Goal: Information Seeking & Learning: Check status

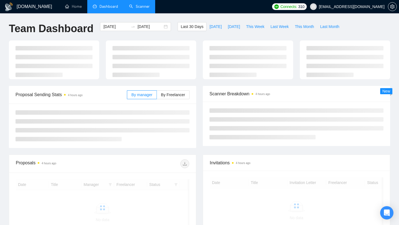
click at [144, 9] on link "Scanner" at bounding box center [139, 6] width 20 height 5
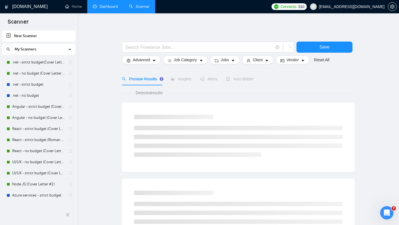
click at [113, 8] on link "Dashboard" at bounding box center [105, 6] width 25 height 5
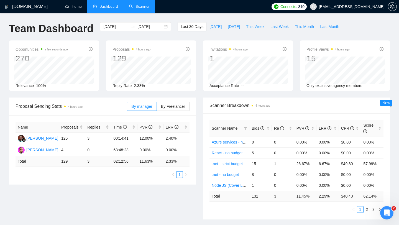
click at [261, 27] on span "This Week" at bounding box center [255, 27] width 18 height 6
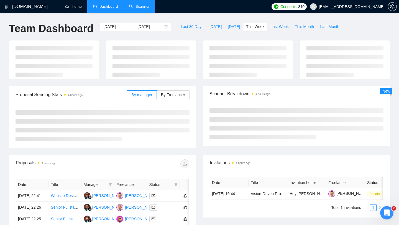
type input "[DATE]"
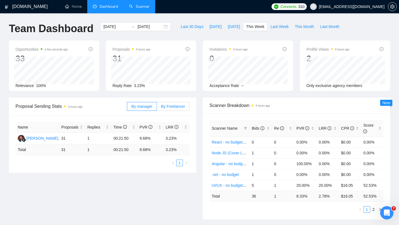
click at [173, 106] on span "By Freelancer" at bounding box center [173, 106] width 24 height 4
click at [157, 108] on input "By Freelancer" at bounding box center [157, 108] width 0 height 0
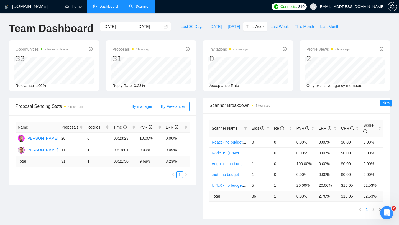
click at [147, 106] on span "By manager" at bounding box center [141, 106] width 21 height 4
click at [127, 108] on input "By manager" at bounding box center [127, 108] width 0 height 0
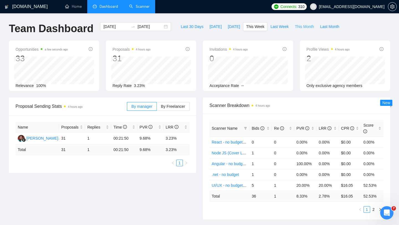
click at [305, 27] on span "This Month" at bounding box center [303, 27] width 19 height 6
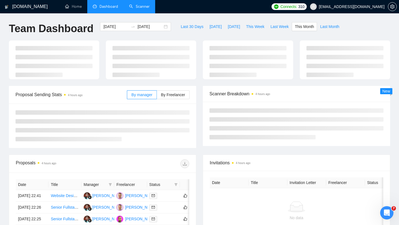
type input "[DATE]"
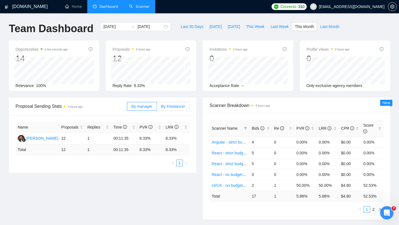
click at [171, 109] on label "By Freelancer" at bounding box center [173, 106] width 33 height 9
click at [157, 108] on input "By Freelancer" at bounding box center [157, 108] width 0 height 0
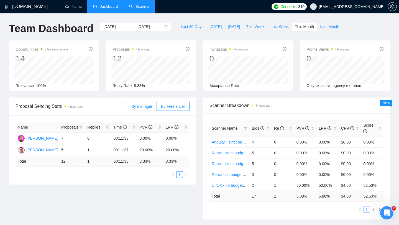
click at [146, 108] on label "By manager" at bounding box center [142, 106] width 30 height 9
click at [127, 108] on input "By manager" at bounding box center [127, 108] width 0 height 0
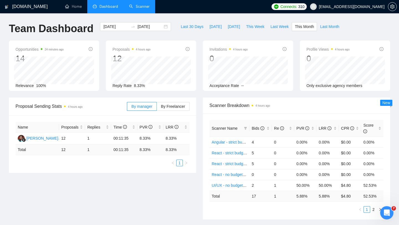
click at [143, 5] on link "Scanner" at bounding box center [139, 6] width 20 height 5
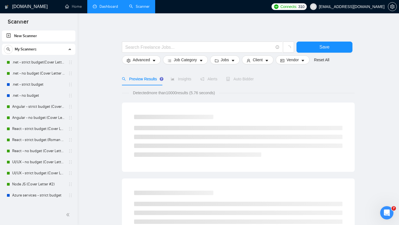
click at [113, 5] on link "Dashboard" at bounding box center [105, 6] width 25 height 5
